Goal: Contribute content: Contribute content

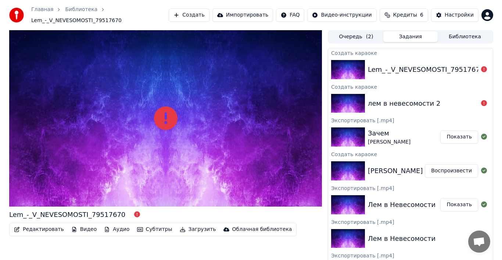
scroll to position [9, 0]
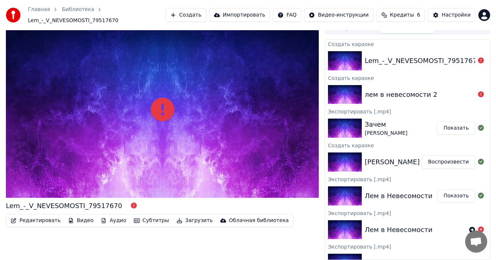
click at [344, 59] on img at bounding box center [345, 60] width 34 height 19
click at [169, 14] on button "Создать" at bounding box center [185, 14] width 40 height 13
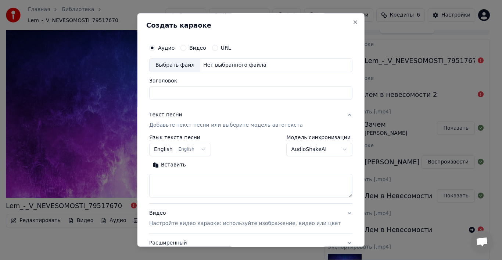
click at [186, 63] on div "Выбрать файл" at bounding box center [175, 64] width 51 height 13
type input "**********"
click at [193, 181] on textarea at bounding box center [250, 186] width 203 height 24
click at [175, 167] on button "Вставить" at bounding box center [169, 165] width 40 height 12
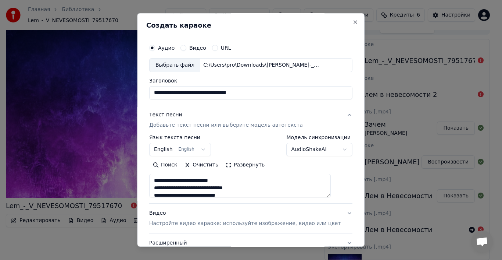
click at [205, 150] on button "English English" at bounding box center [180, 149] width 62 height 13
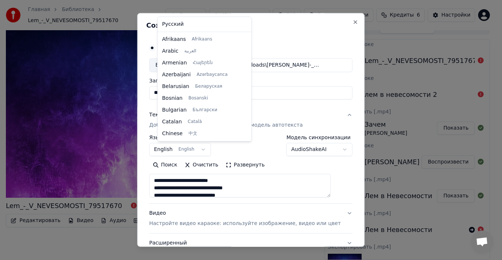
scroll to position [59, 0]
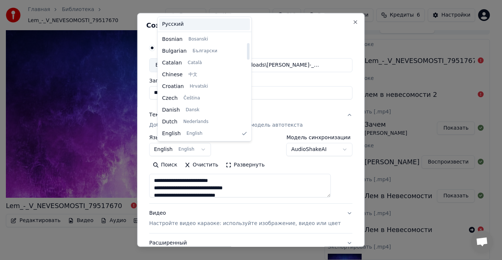
type textarea "**********"
select select "**"
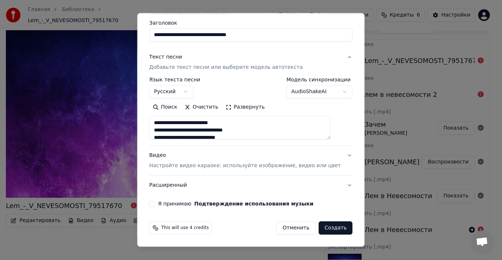
scroll to position [110, 0]
click at [319, 229] on button "Создать" at bounding box center [336, 227] width 34 height 13
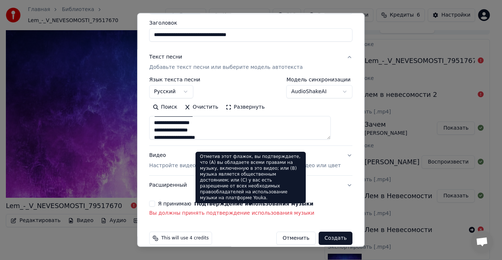
click at [155, 205] on button "Я принимаю Подтверждение использования музыки" at bounding box center [152, 203] width 6 height 6
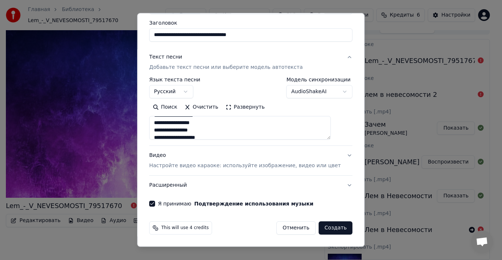
click at [323, 229] on button "Создать" at bounding box center [336, 227] width 34 height 13
type textarea "**********"
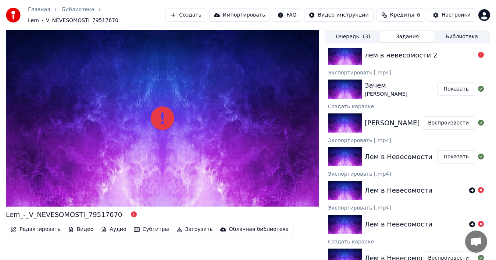
scroll to position [84, 0]
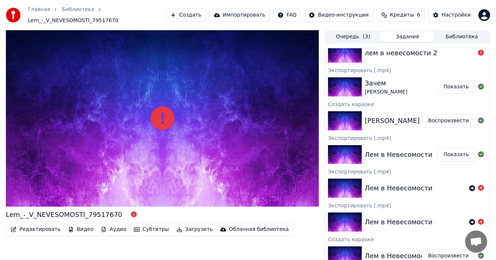
click at [446, 154] on button "Показать" at bounding box center [456, 154] width 38 height 13
click at [471, 94] on div "Зачем [PERSON_NAME] Показать" at bounding box center [407, 86] width 165 height 25
click at [478, 53] on icon at bounding box center [481, 53] width 6 height 6
click at [451, 88] on button "Показать" at bounding box center [456, 86] width 38 height 13
